Goal: Information Seeking & Learning: Find specific fact

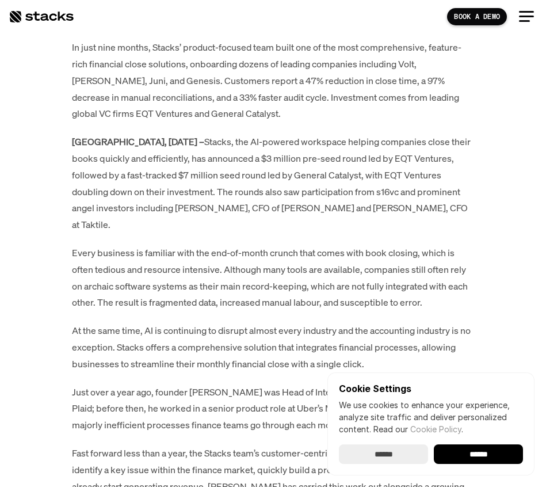
scroll to position [611, 0]
click at [186, 209] on p "[GEOGRAPHIC_DATA], [DATE] – Stacks, the AI-powered workspace helping companies …" at bounding box center [273, 182] width 403 height 99
drag, startPoint x: 186, startPoint y: 209, endPoint x: 209, endPoint y: 209, distance: 22.4
click at [209, 209] on p "[GEOGRAPHIC_DATA], [DATE] – Stacks, the AI-powered workspace helping companies …" at bounding box center [273, 182] width 403 height 99
copy p "[PERSON_NAME]"
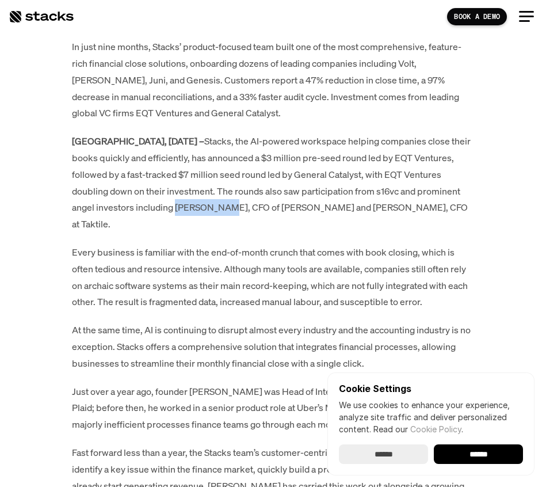
click at [316, 206] on p "[GEOGRAPHIC_DATA], [DATE] – Stacks, the AI-powered workspace helping companies …" at bounding box center [273, 182] width 403 height 99
drag, startPoint x: 316, startPoint y: 206, endPoint x: 348, endPoint y: 206, distance: 32.2
click at [348, 206] on p "[GEOGRAPHIC_DATA], [DATE] – Stacks, the AI-powered workspace helping companies …" at bounding box center [273, 182] width 403 height 99
copy p "[PERSON_NAME]"
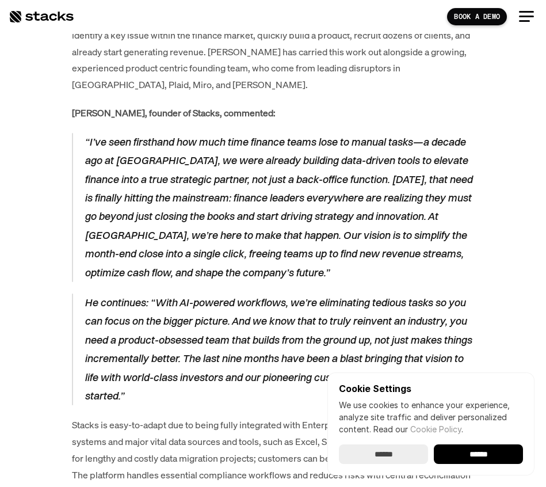
scroll to position [1046, 0]
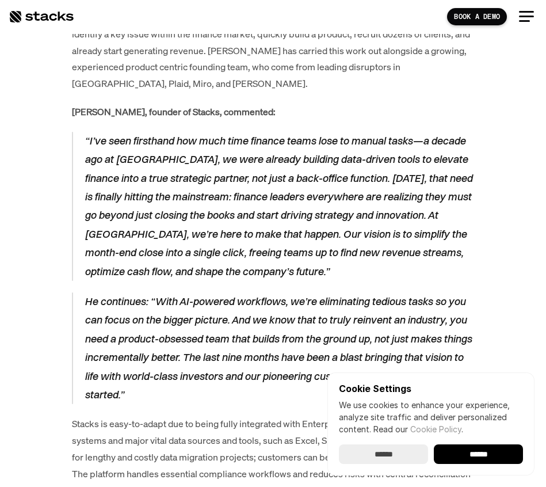
click at [86, 105] on strong "[PERSON_NAME], founder of Stacks, commented:" at bounding box center [174, 111] width 204 height 13
drag, startPoint x: 86, startPoint y: 96, endPoint x: 106, endPoint y: 96, distance: 20.1
click at [106, 105] on strong "[PERSON_NAME], founder of Stacks, commented:" at bounding box center [174, 111] width 204 height 13
copy strong "[PERSON_NAME]"
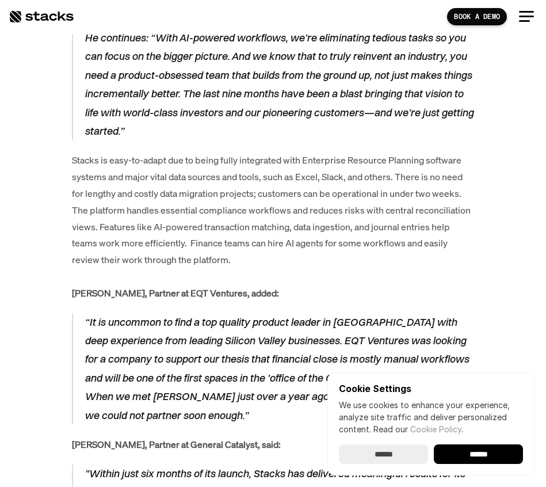
scroll to position [1324, 0]
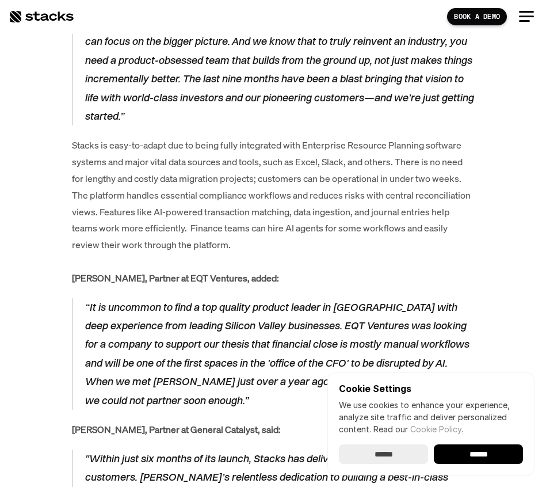
click at [85, 271] on strong "[PERSON_NAME], Partner at EQT Ventures, added:" at bounding box center [175, 277] width 207 height 13
drag, startPoint x: 94, startPoint y: 265, endPoint x: 139, endPoint y: 265, distance: 44.3
click at [139, 271] on strong "[PERSON_NAME], Partner at EQT Ventures, added:" at bounding box center [175, 277] width 207 height 13
copy strong "[PERSON_NAME]"
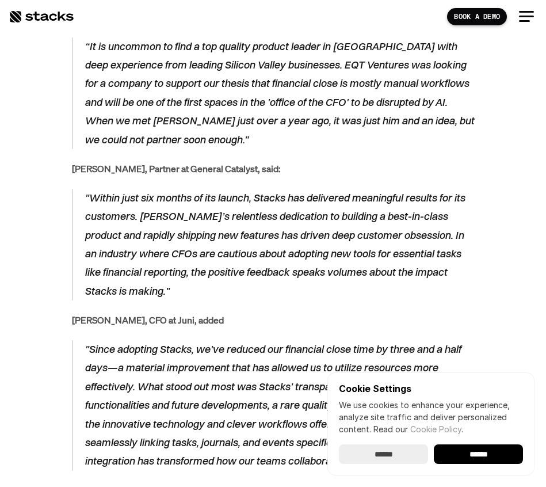
scroll to position [1586, 0]
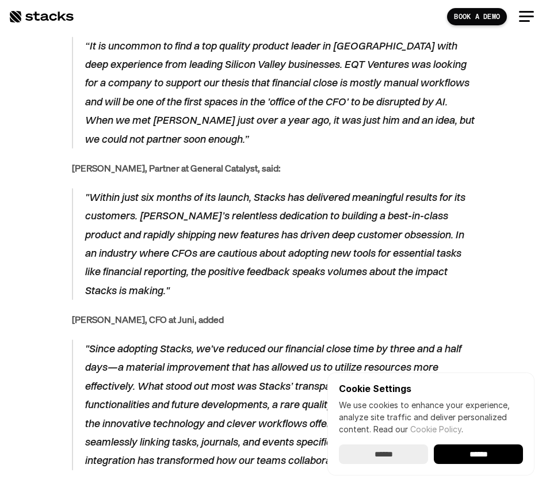
click at [88, 162] on strong "[PERSON_NAME], Partner at General Catalyst, said:" at bounding box center [176, 168] width 209 height 13
drag, startPoint x: 90, startPoint y: 152, endPoint x: 120, endPoint y: 151, distance: 29.9
click at [120, 162] on strong "[PERSON_NAME], Partner at General Catalyst, said:" at bounding box center [176, 168] width 209 height 13
copy strong "[PERSON_NAME]"
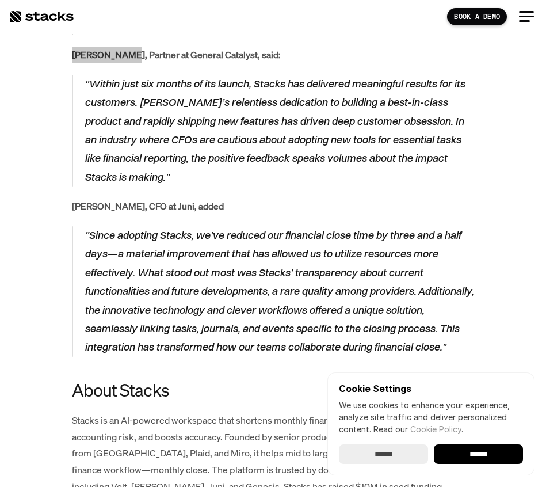
scroll to position [1763, 0]
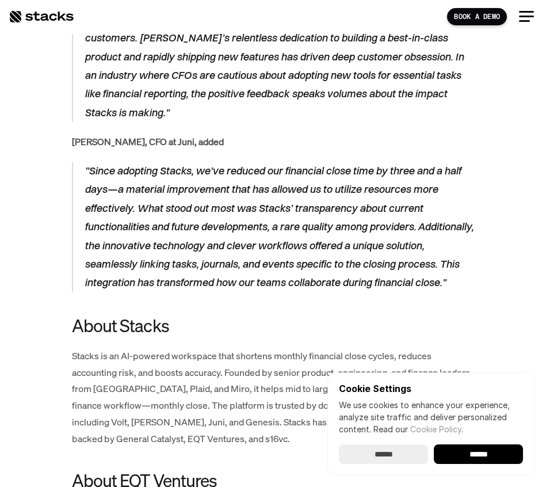
click at [74, 135] on strong "[PERSON_NAME], CFO at Juni, added" at bounding box center [148, 141] width 152 height 13
drag, startPoint x: 83, startPoint y: 124, endPoint x: 104, endPoint y: 124, distance: 20.1
click at [104, 135] on strong "[PERSON_NAME], CFO at Juni, added" at bounding box center [148, 141] width 152 height 13
copy strong "[PERSON_NAME]"
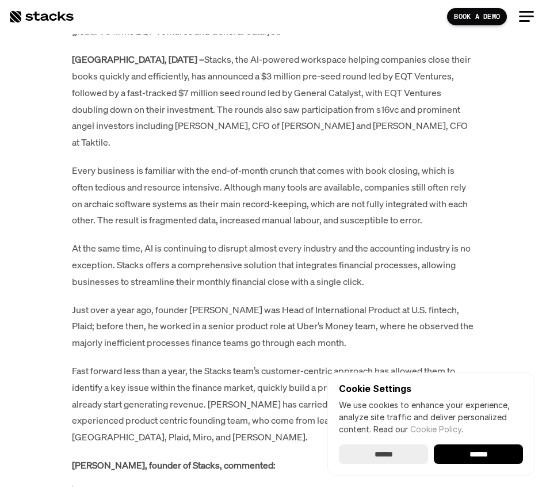
scroll to position [681, 0]
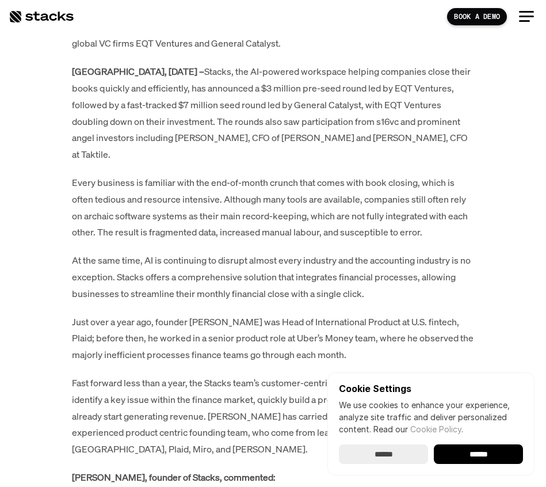
click at [185, 139] on p "[GEOGRAPHIC_DATA], [DATE] – Stacks, the AI-powered workspace helping companies …" at bounding box center [273, 112] width 403 height 99
drag, startPoint x: 194, startPoint y: 139, endPoint x: 227, endPoint y: 139, distance: 32.8
click at [227, 139] on p "[GEOGRAPHIC_DATA], [DATE] – Stacks, the AI-powered workspace helping companies …" at bounding box center [273, 112] width 403 height 99
click at [179, 137] on p "[GEOGRAPHIC_DATA], [DATE] – Stacks, the AI-powered workspace helping companies …" at bounding box center [273, 112] width 403 height 99
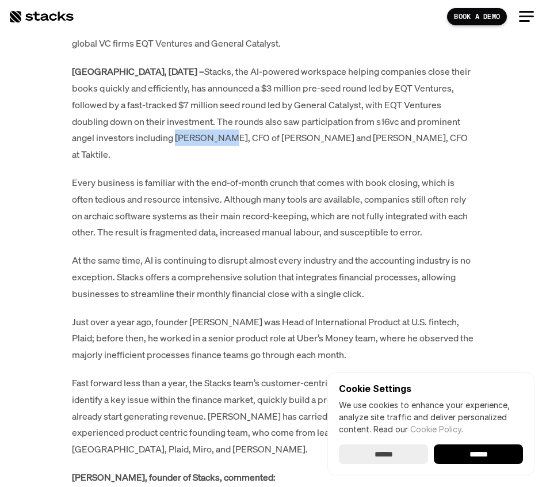
drag, startPoint x: 179, startPoint y: 137, endPoint x: 197, endPoint y: 137, distance: 17.8
click at [197, 137] on p "[GEOGRAPHIC_DATA], [DATE] – Stacks, the AI-powered workspace helping companies …" at bounding box center [273, 112] width 403 height 99
copy p "[PERSON_NAME]"
click at [432, 136] on p "[GEOGRAPHIC_DATA], [DATE] – Stacks, the AI-powered workspace helping companies …" at bounding box center [273, 112] width 403 height 99
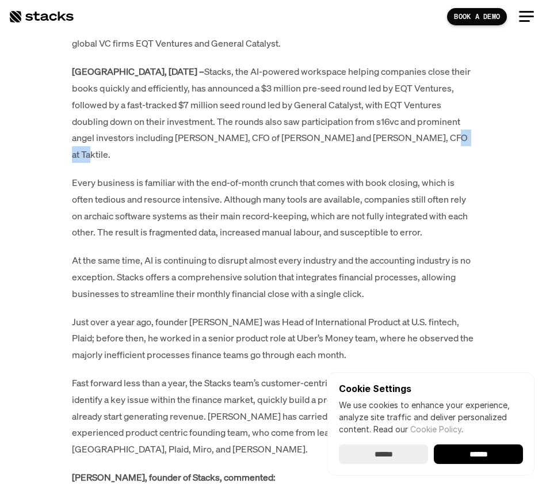
copy p "Taktile"
click at [189, 140] on p "[GEOGRAPHIC_DATA], [DATE] – Stacks, the AI-powered workspace helping companies …" at bounding box center [273, 112] width 403 height 99
drag, startPoint x: 189, startPoint y: 140, endPoint x: 210, endPoint y: 140, distance: 21.9
click at [210, 140] on p "[GEOGRAPHIC_DATA], [DATE] – Stacks, the AI-powered workspace helping companies …" at bounding box center [273, 112] width 403 height 99
click at [179, 141] on p "[GEOGRAPHIC_DATA], [DATE] – Stacks, the AI-powered workspace helping companies …" at bounding box center [273, 112] width 403 height 99
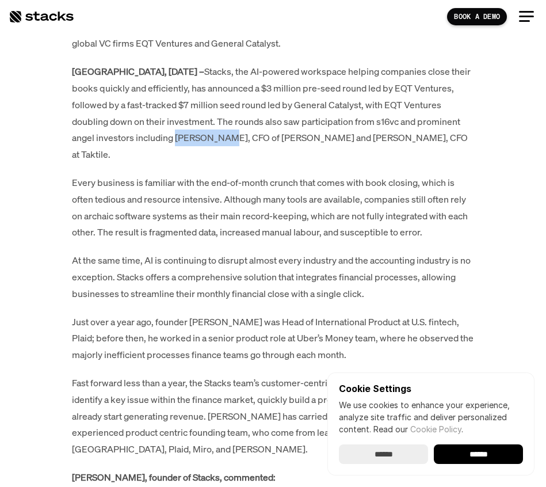
drag, startPoint x: 179, startPoint y: 141, endPoint x: 208, endPoint y: 141, distance: 28.2
click at [208, 141] on p "[GEOGRAPHIC_DATA], [DATE] – Stacks, the AI-powered workspace helping companies …" at bounding box center [273, 112] width 403 height 99
copy p "[PERSON_NAME]"
click at [303, 133] on p "[GEOGRAPHIC_DATA], [DATE] – Stacks, the AI-powered workspace helping companies …" at bounding box center [273, 112] width 403 height 99
drag, startPoint x: 303, startPoint y: 133, endPoint x: 380, endPoint y: 133, distance: 77.6
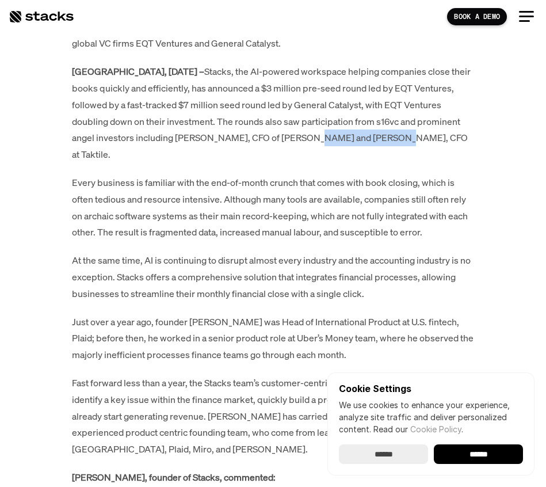
click at [380, 133] on p "[GEOGRAPHIC_DATA], [DATE] – Stacks, the AI-powered workspace helping companies …" at bounding box center [273, 112] width 403 height 99
copy p "[PERSON_NAME]"
